Goal: Task Accomplishment & Management: Use online tool/utility

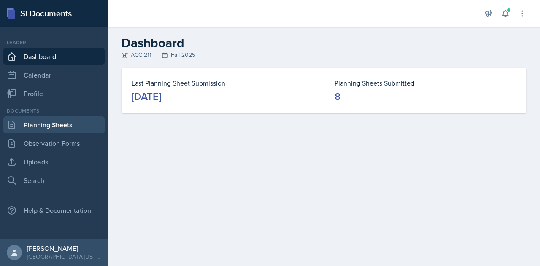
click at [51, 131] on link "Planning Sheets" at bounding box center [53, 124] width 101 height 17
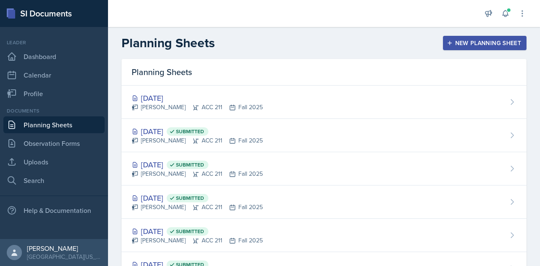
click at [459, 40] on div "New Planning Sheet" at bounding box center [484, 43] width 73 height 7
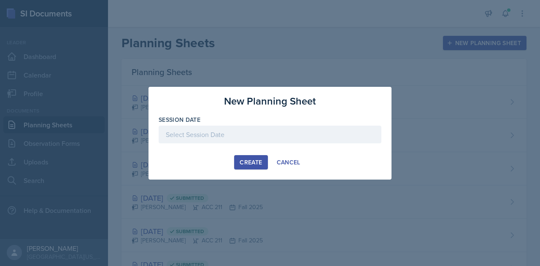
click at [224, 135] on div at bounding box center [270, 135] width 223 height 18
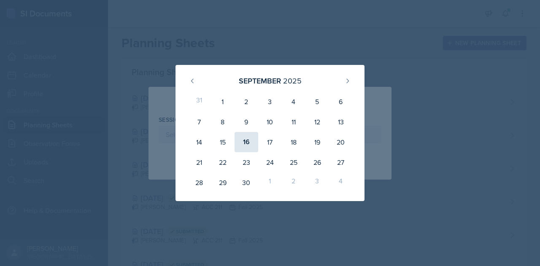
click at [250, 144] on div "16" at bounding box center [246, 142] width 24 height 20
type input "September 16th, 2025"
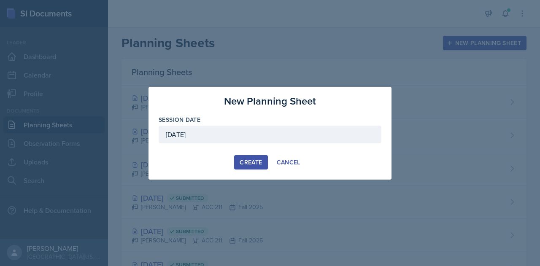
click at [258, 169] on div "New Planning Sheet Session Date September 16th, 2025 September 2025 31 1 2 3 4 …" at bounding box center [269, 133] width 243 height 93
click at [259, 164] on div "Create" at bounding box center [251, 162] width 22 height 7
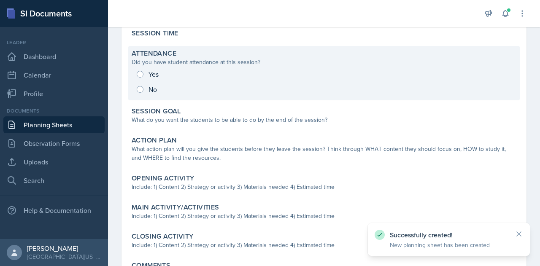
scroll to position [82, 0]
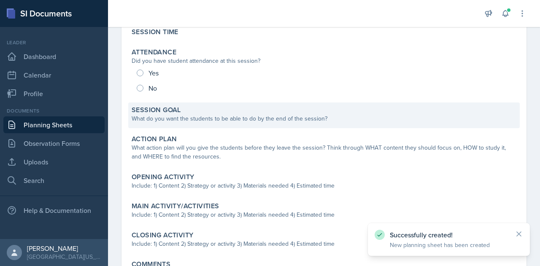
click at [220, 121] on div "What do you want the students to be able to do by the end of the session?" at bounding box center [324, 118] width 385 height 9
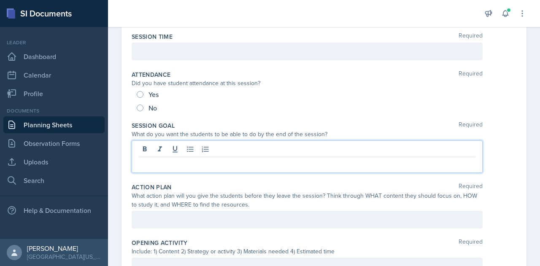
click at [172, 144] on div at bounding box center [307, 156] width 351 height 32
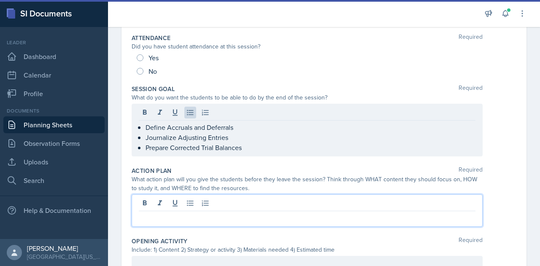
click at [214, 203] on div at bounding box center [307, 210] width 351 height 32
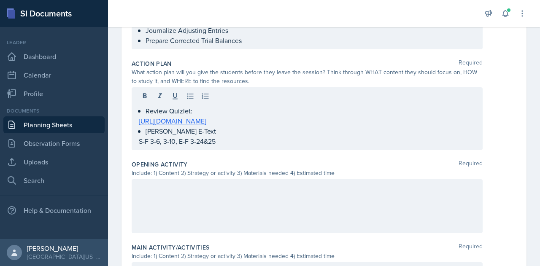
click at [223, 196] on div at bounding box center [307, 206] width 351 height 54
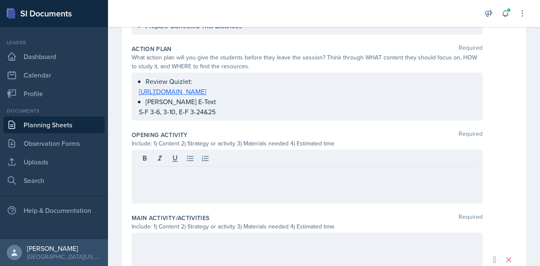
click at [169, 179] on div at bounding box center [307, 177] width 351 height 54
click at [162, 197] on div "1) Accrual/deferral, depreciation, Trial Balance" at bounding box center [307, 177] width 351 height 54
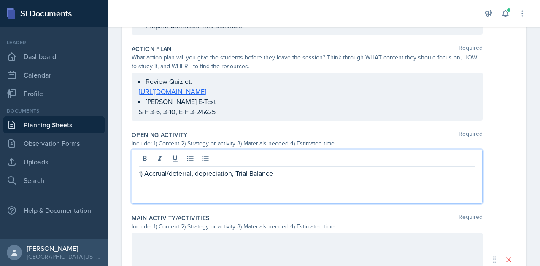
click at [198, 183] on p at bounding box center [307, 183] width 337 height 10
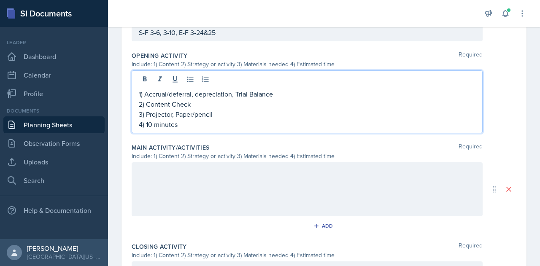
click at [198, 183] on div at bounding box center [307, 189] width 351 height 54
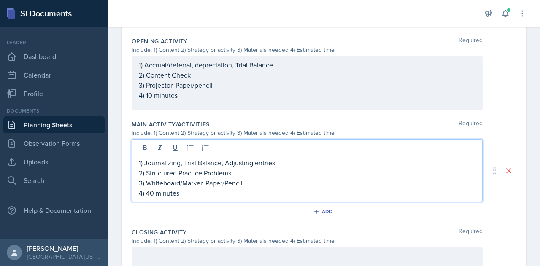
scroll to position [442, 0]
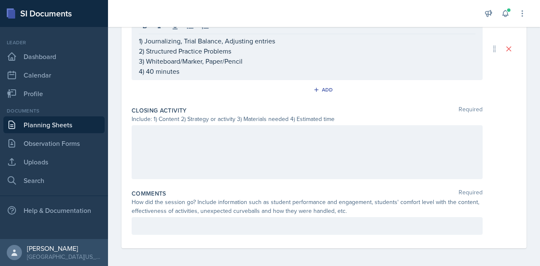
click at [152, 167] on div at bounding box center [307, 152] width 351 height 54
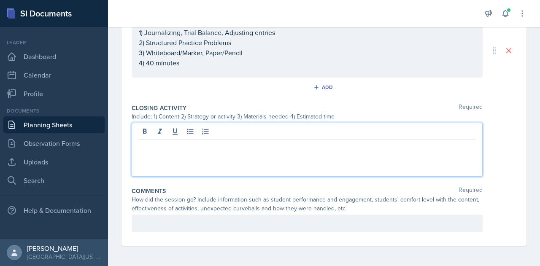
scroll to position [433, 0]
